Goal: Information Seeking & Learning: Learn about a topic

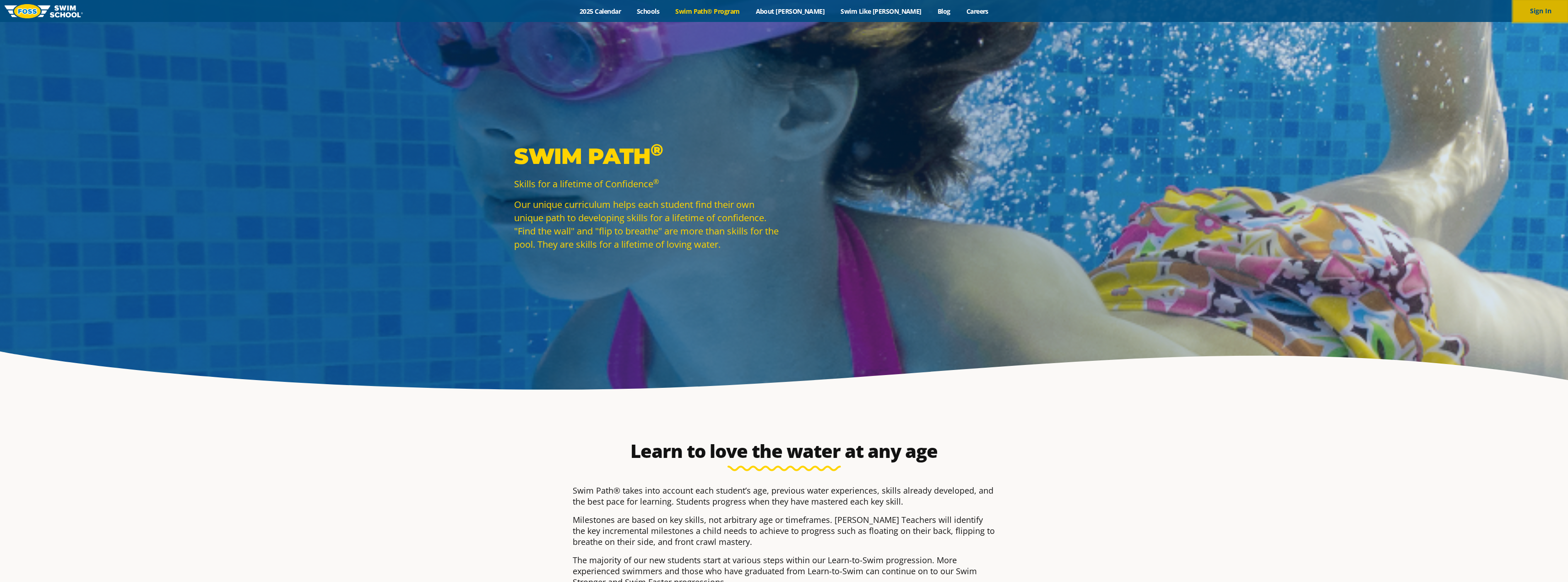
click at [1531, 16] on button "Sign In" at bounding box center [1541, 11] width 55 height 22
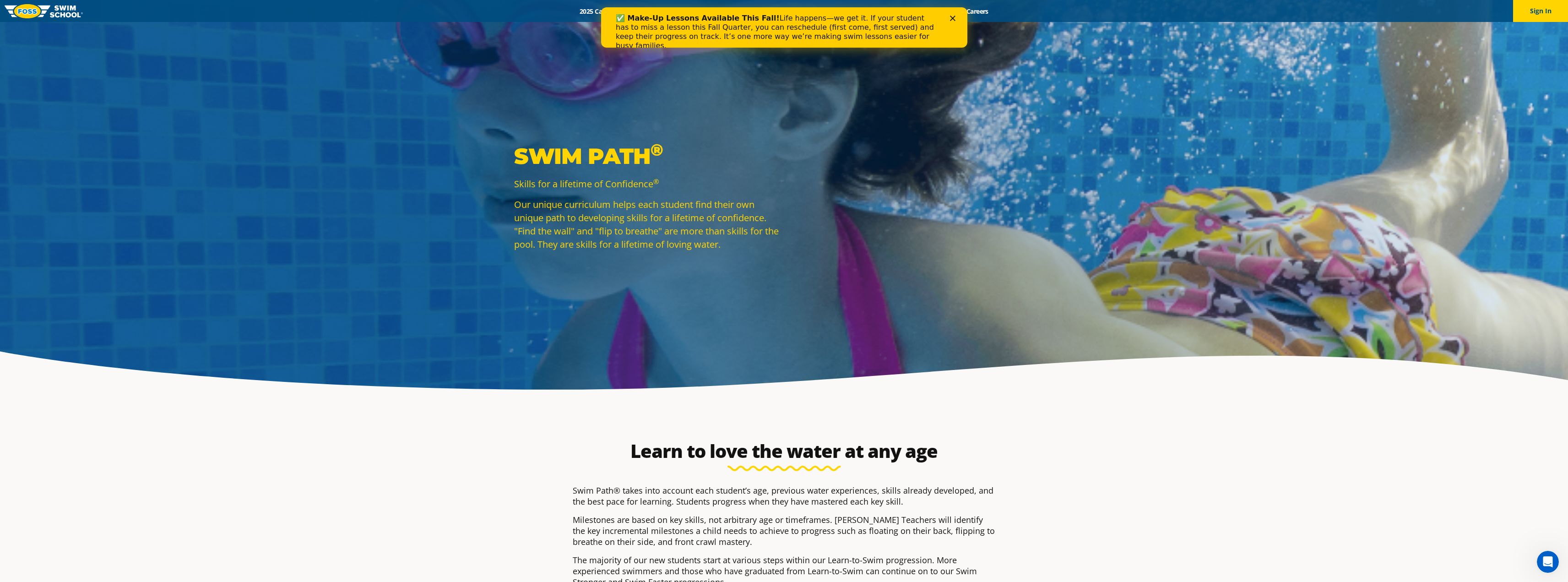
click at [952, 24] on div "✅ Make-Up Lessons Available This Fall! Life happens—we get it. If your student …" at bounding box center [784, 32] width 366 height 42
click at [950, 19] on icon "Close" at bounding box center [952, 18] width 5 height 5
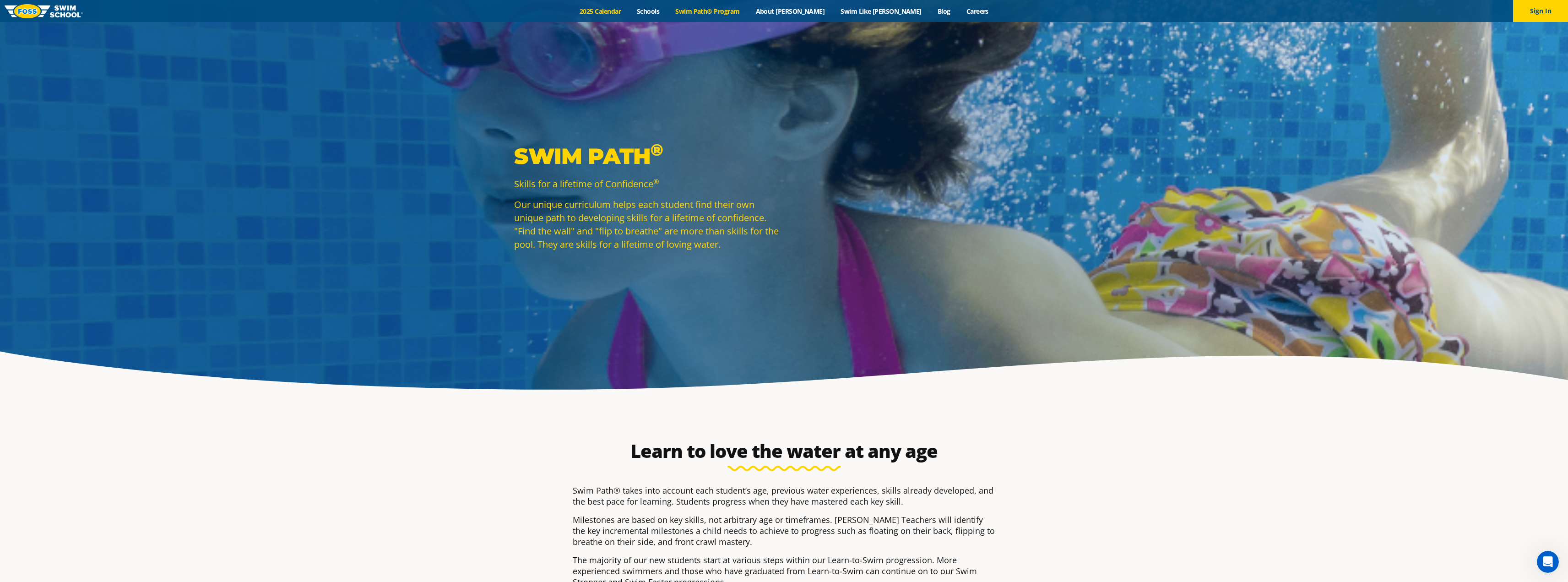
click at [621, 9] on link "2025 Calendar" at bounding box center [600, 11] width 57 height 9
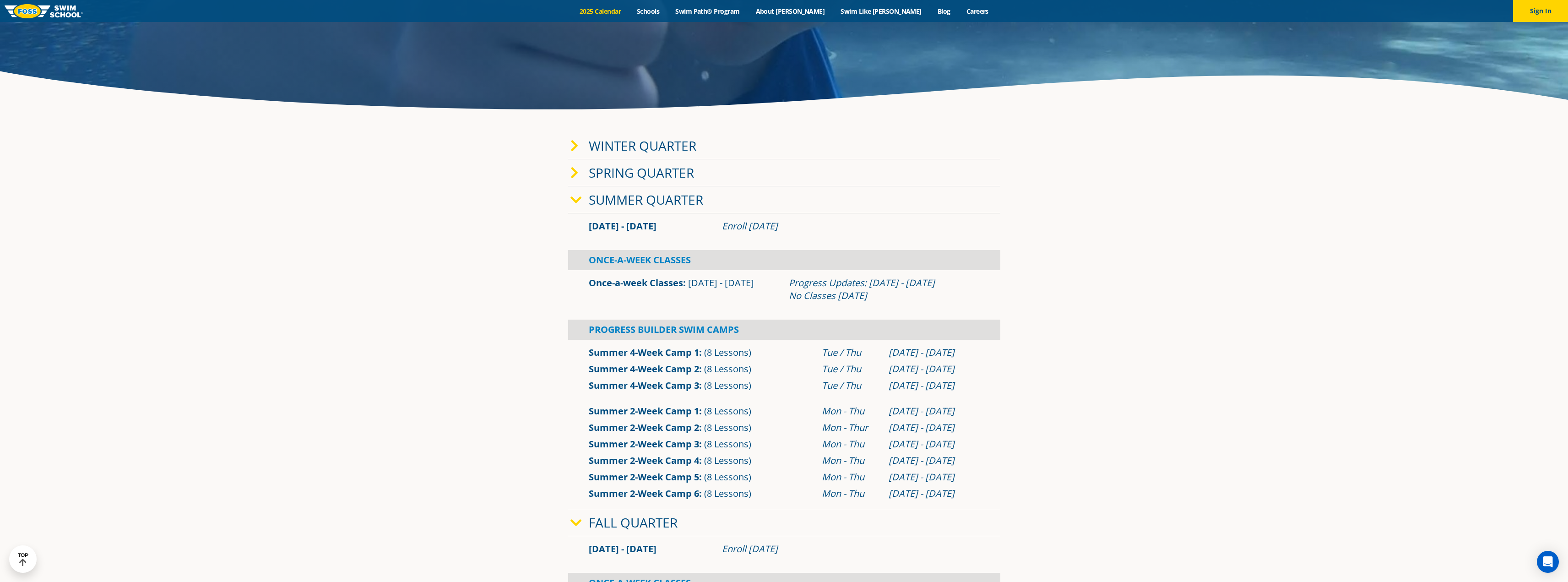
scroll to position [275, 0]
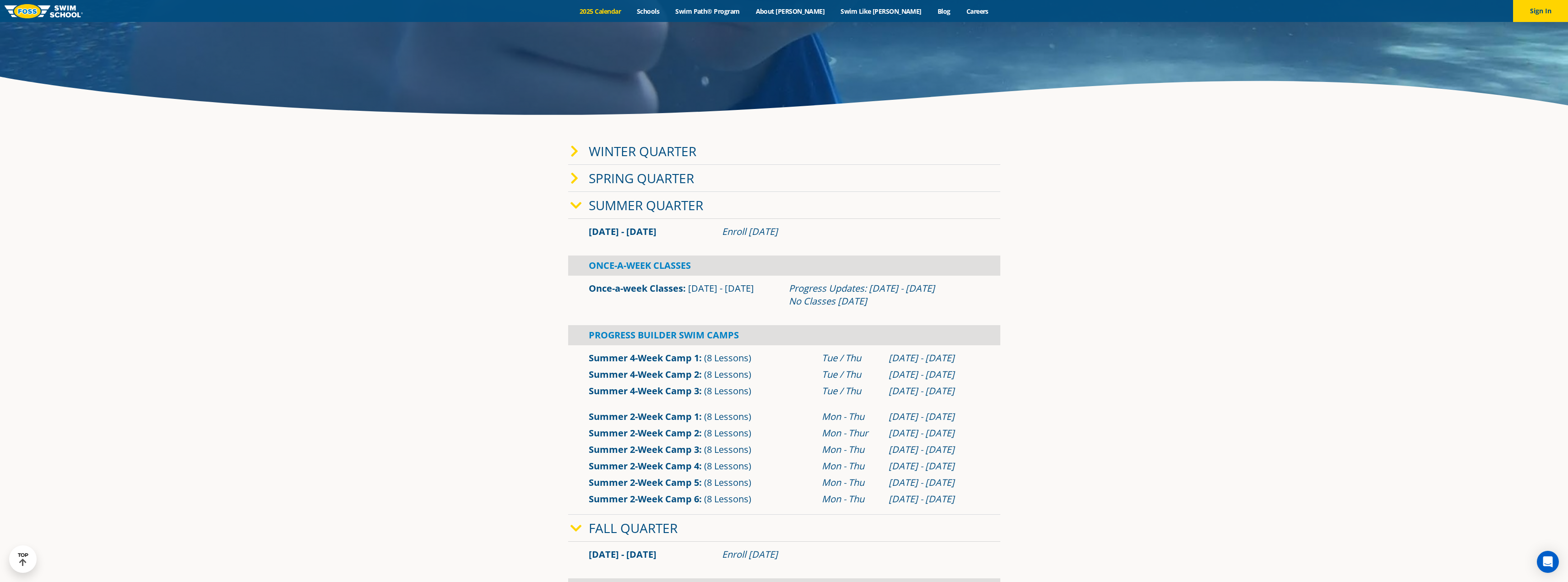
click at [657, 153] on link "Winter Quarter" at bounding box center [642, 151] width 108 height 18
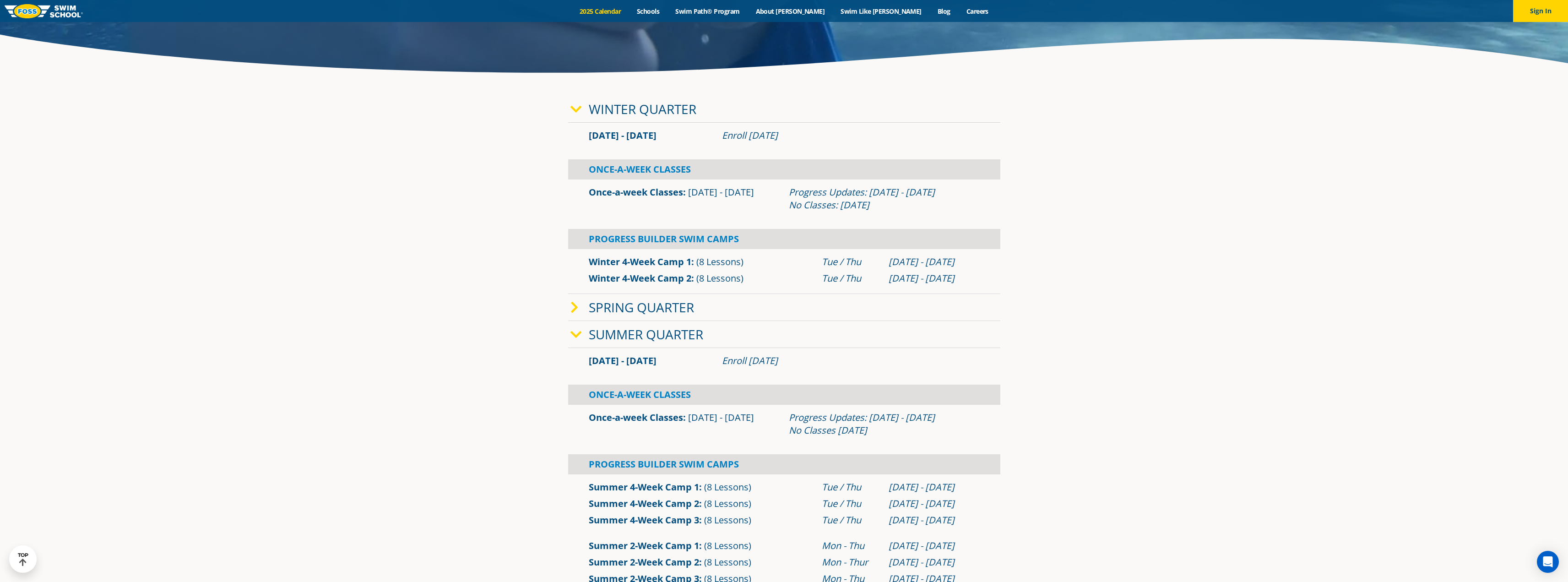
scroll to position [320, 0]
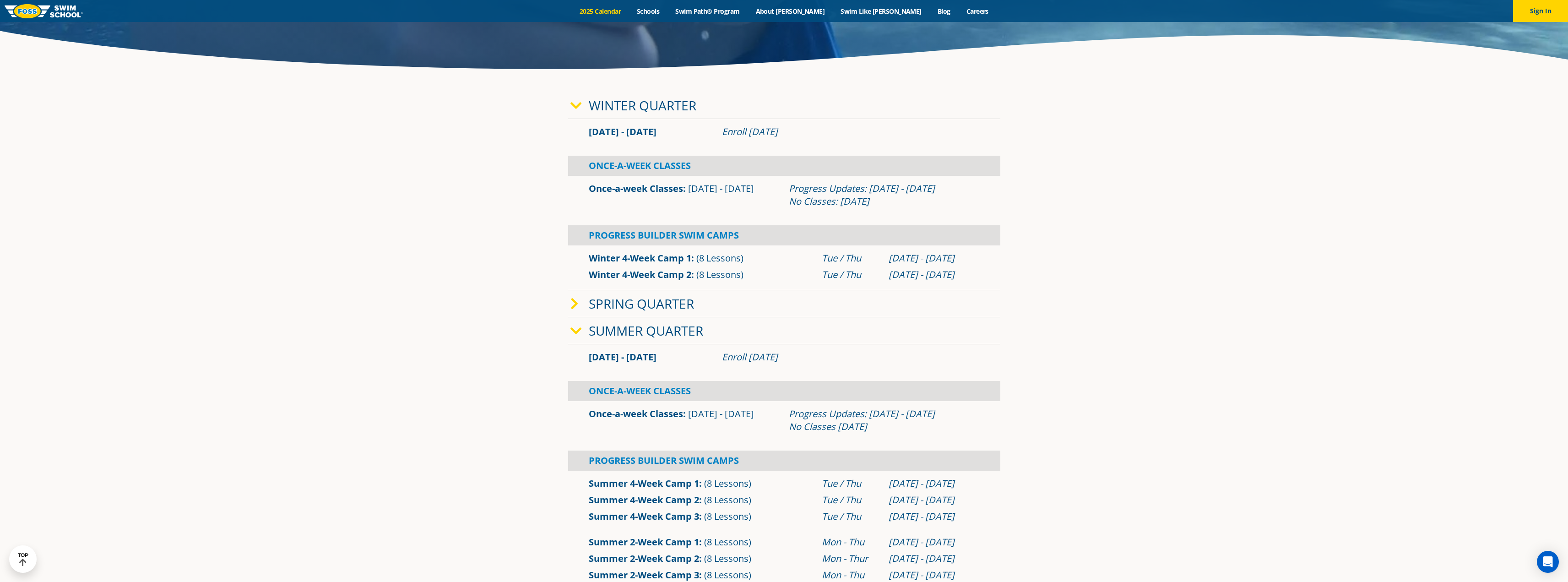
click at [604, 293] on div "Spring Quarter" at bounding box center [784, 304] width 432 height 27
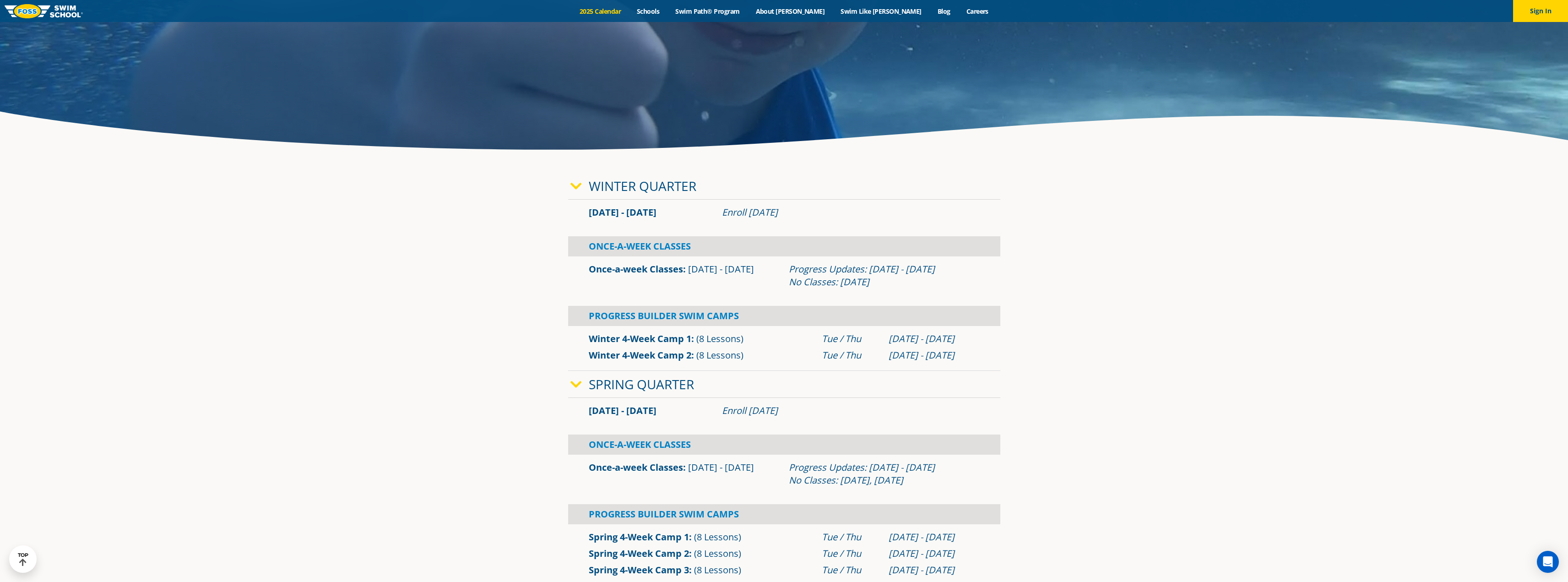
scroll to position [229, 0]
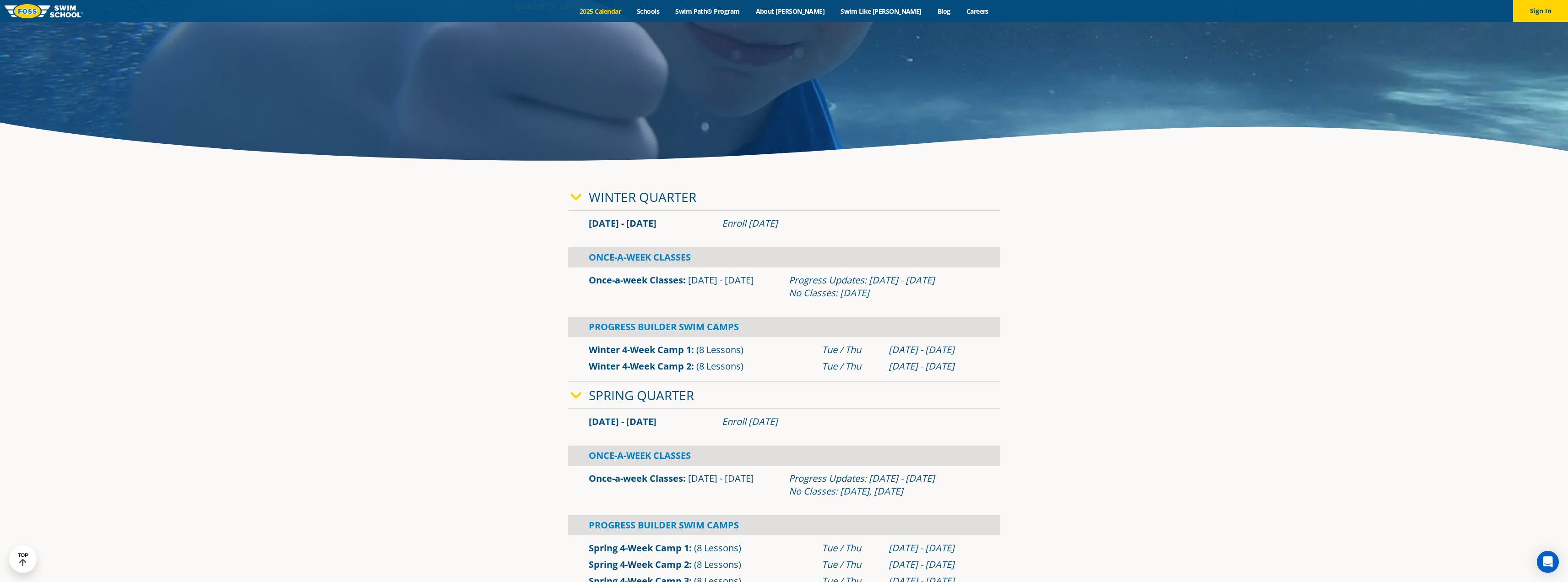
click at [658, 385] on div "Spring Quarter" at bounding box center [784, 395] width 432 height 27
